Goal: Task Accomplishment & Management: Complete application form

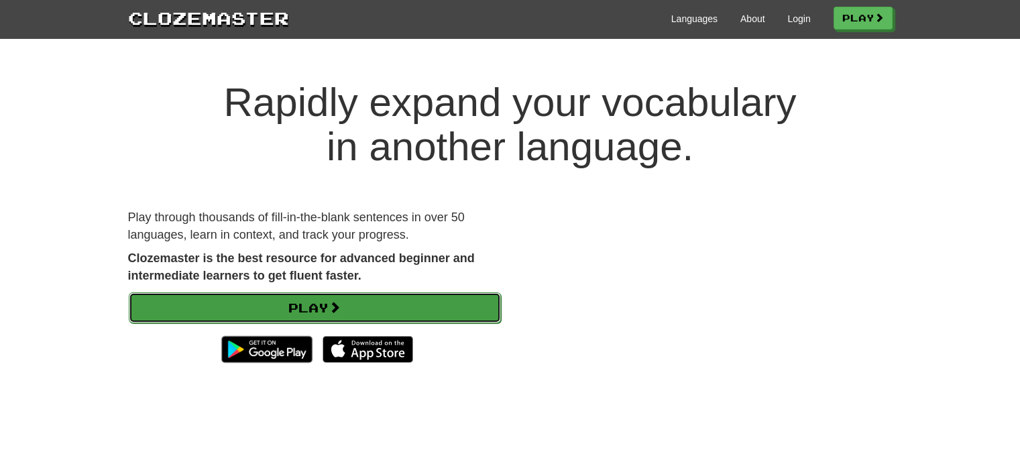
click at [365, 308] on link "Play" at bounding box center [315, 307] width 372 height 31
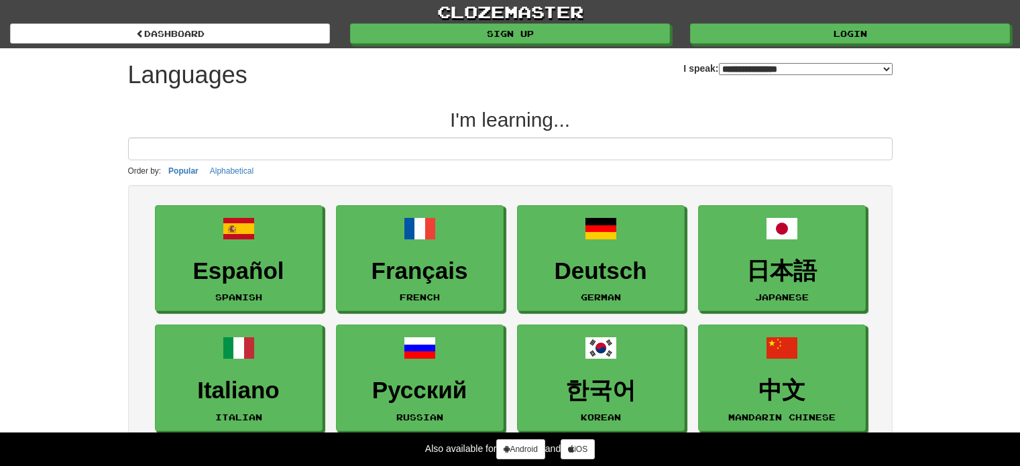
select select "*******"
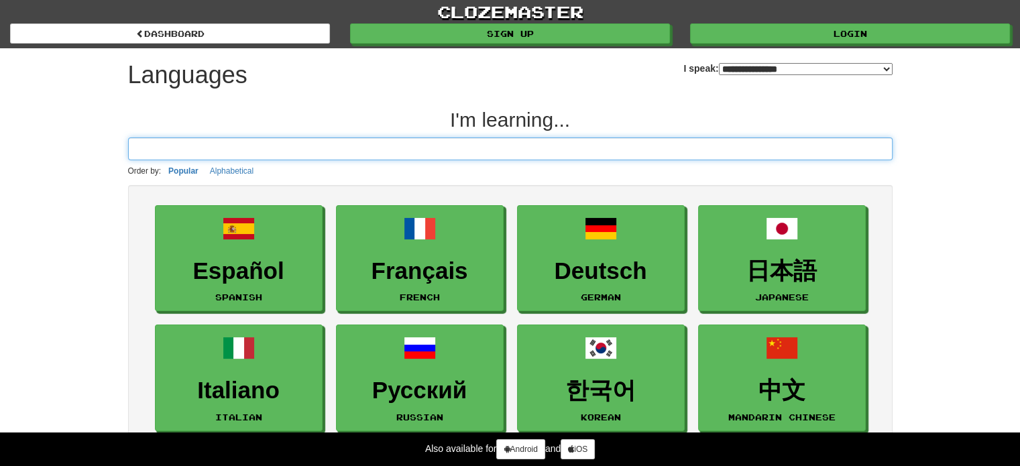
click at [414, 145] on input at bounding box center [510, 148] width 764 height 23
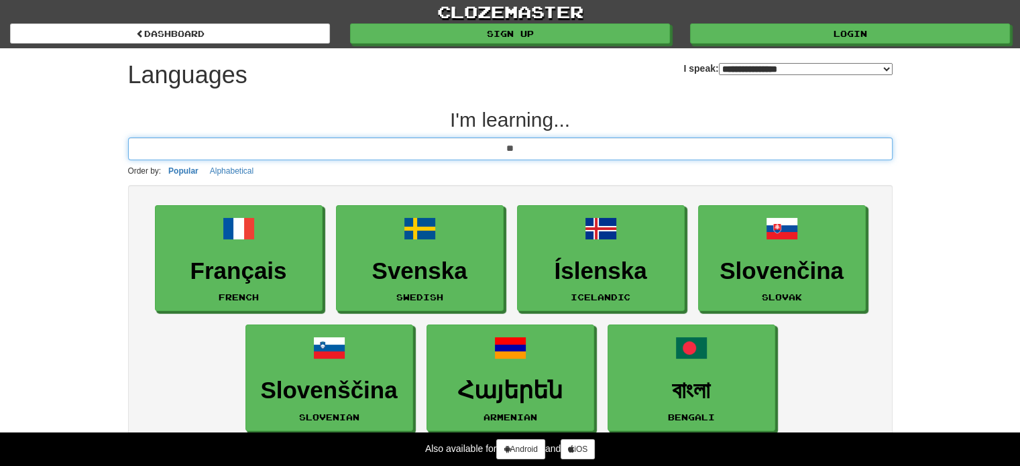
type input "*"
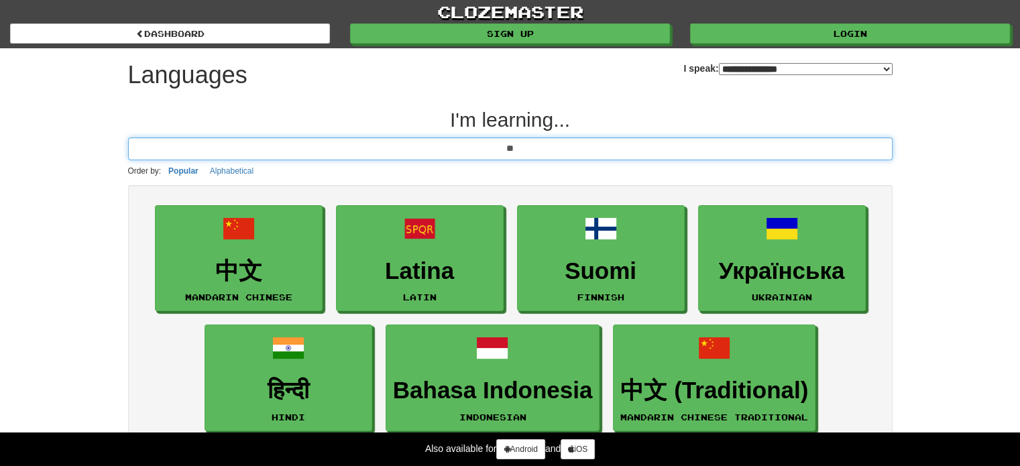
type input "*"
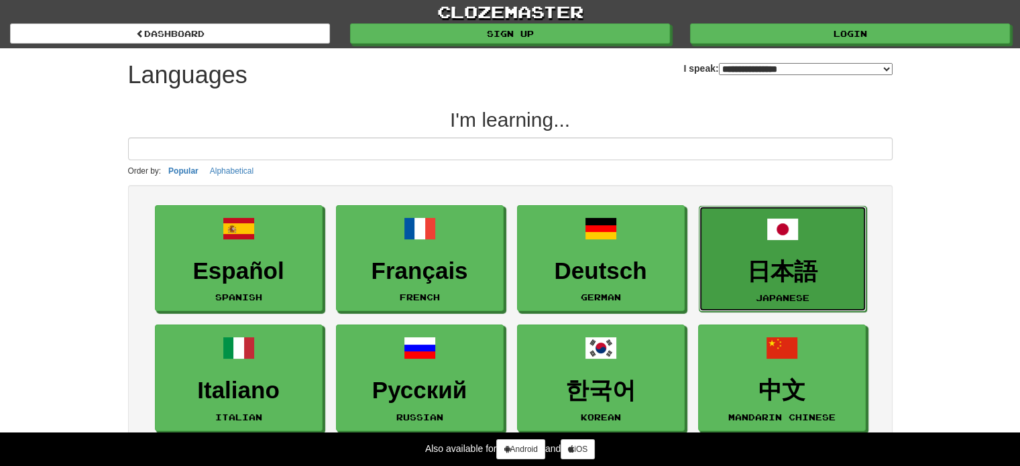
click at [756, 254] on link "日本語 Japanese" at bounding box center [783, 259] width 168 height 107
